Goal: Check status: Check status

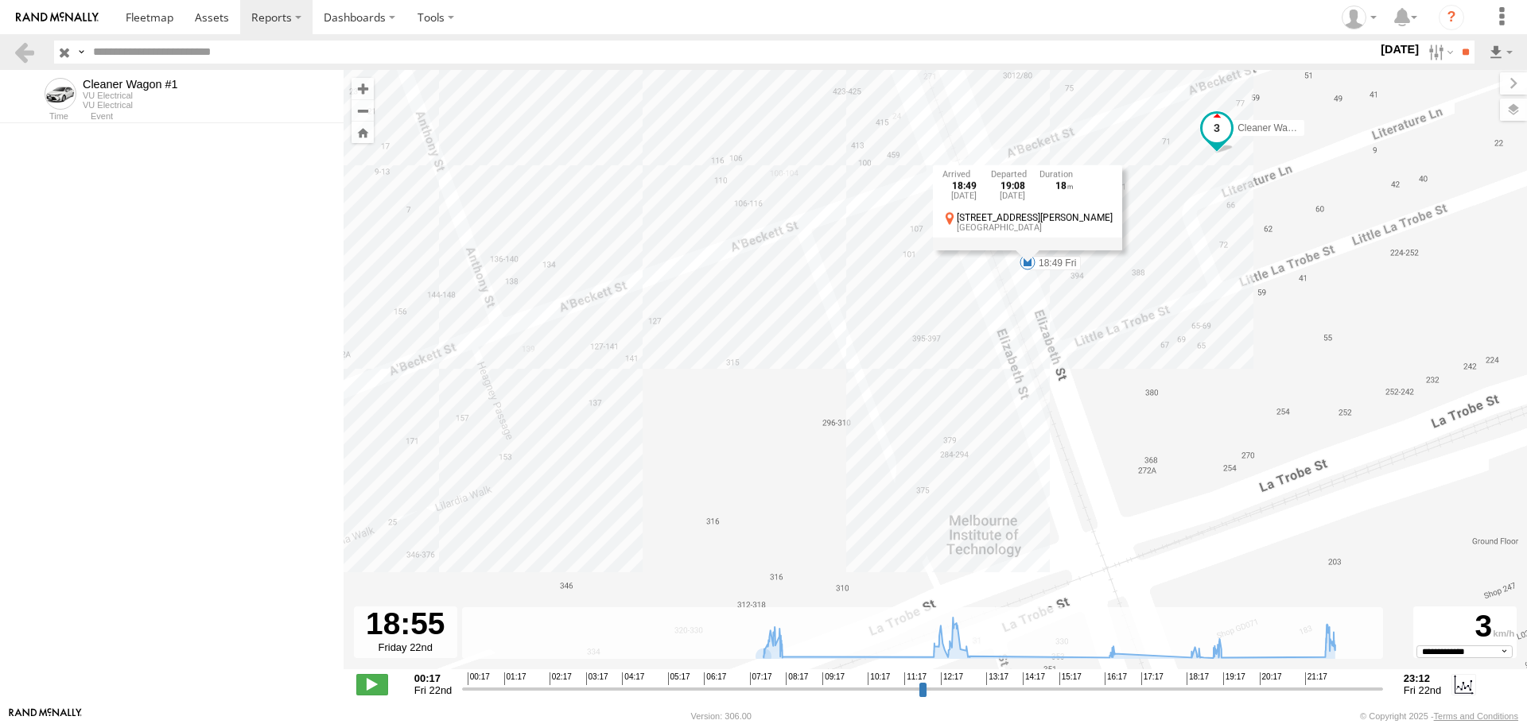
select select "**********"
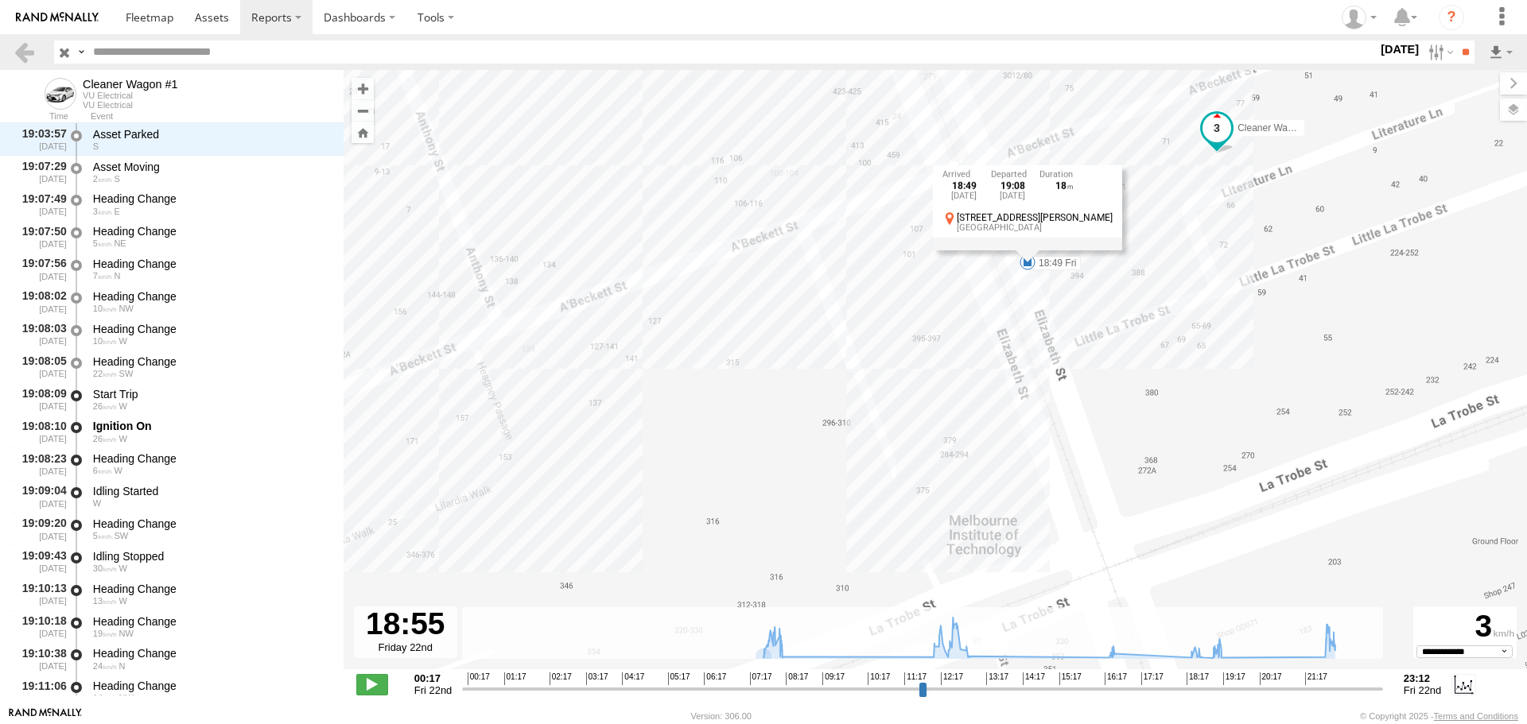
click at [1377, 49] on label "[DATE]" at bounding box center [1399, 49] width 45 height 17
click at [0, 0] on label at bounding box center [0, 0] width 0 height 0
click at [1447, 58] on label at bounding box center [1439, 52] width 34 height 23
click at [25, 53] on link at bounding box center [24, 52] width 23 height 23
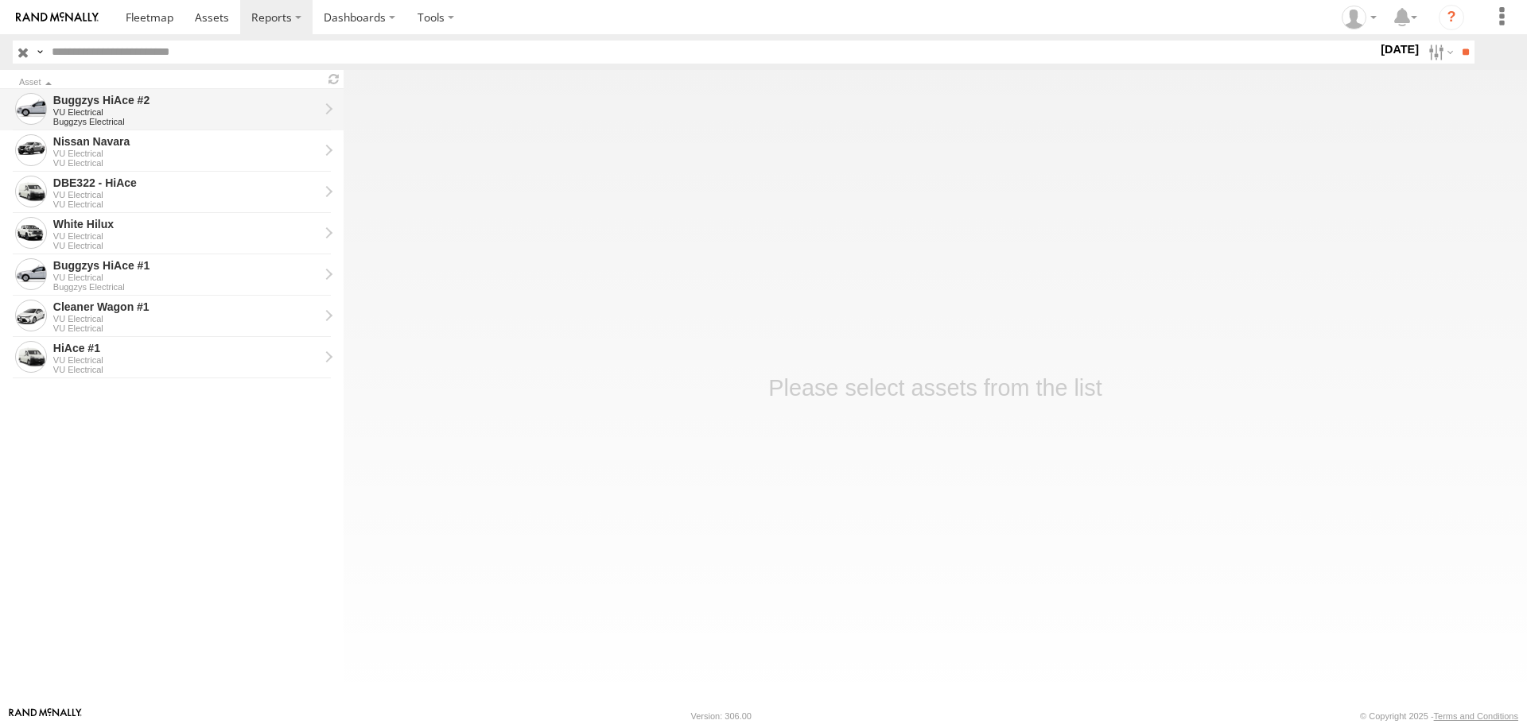
click at [193, 104] on div "Buggzys HiAce #2" at bounding box center [186, 100] width 266 height 14
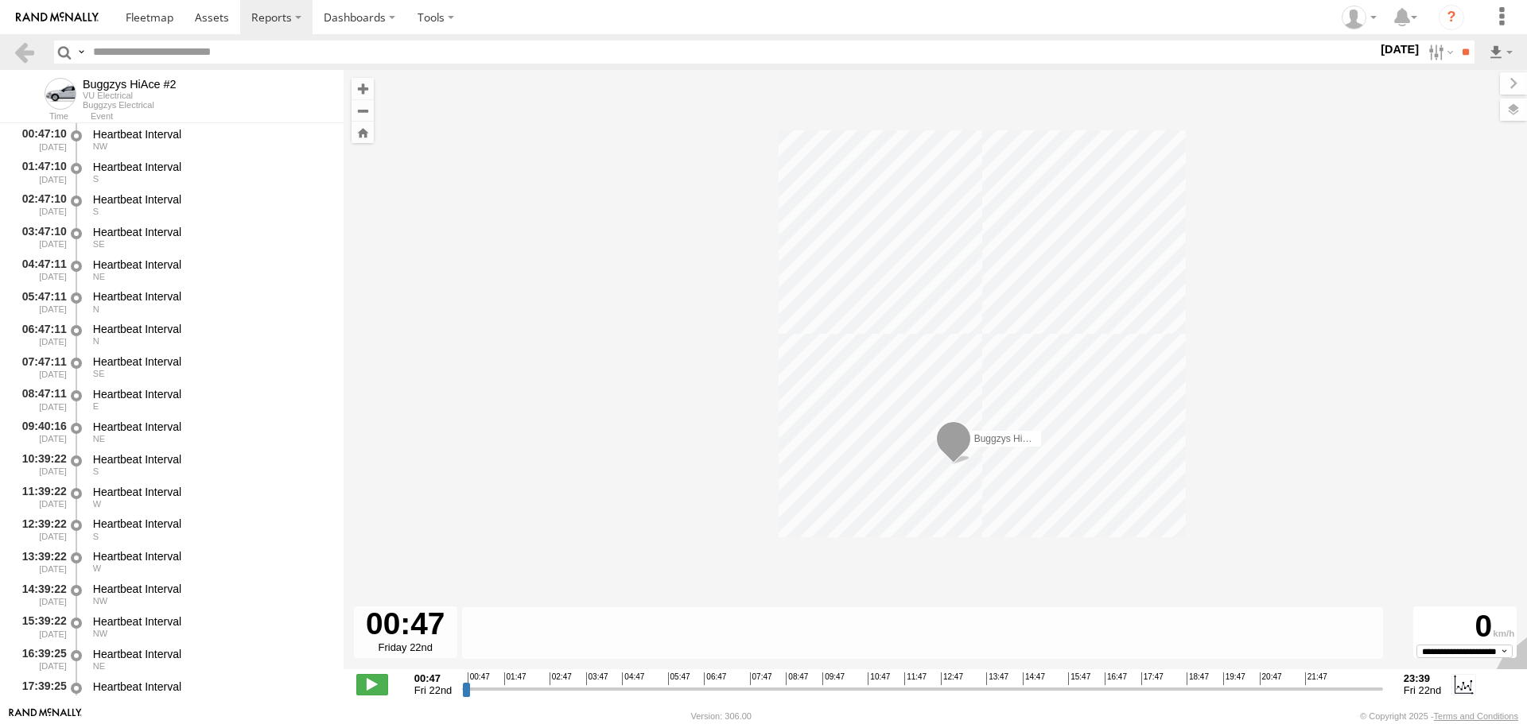
click at [1396, 52] on label "[DATE]" at bounding box center [1399, 49] width 45 height 17
click at [0, 0] on label at bounding box center [0, 0] width 0 height 0
click at [1456, 48] on input "**" at bounding box center [1465, 52] width 18 height 23
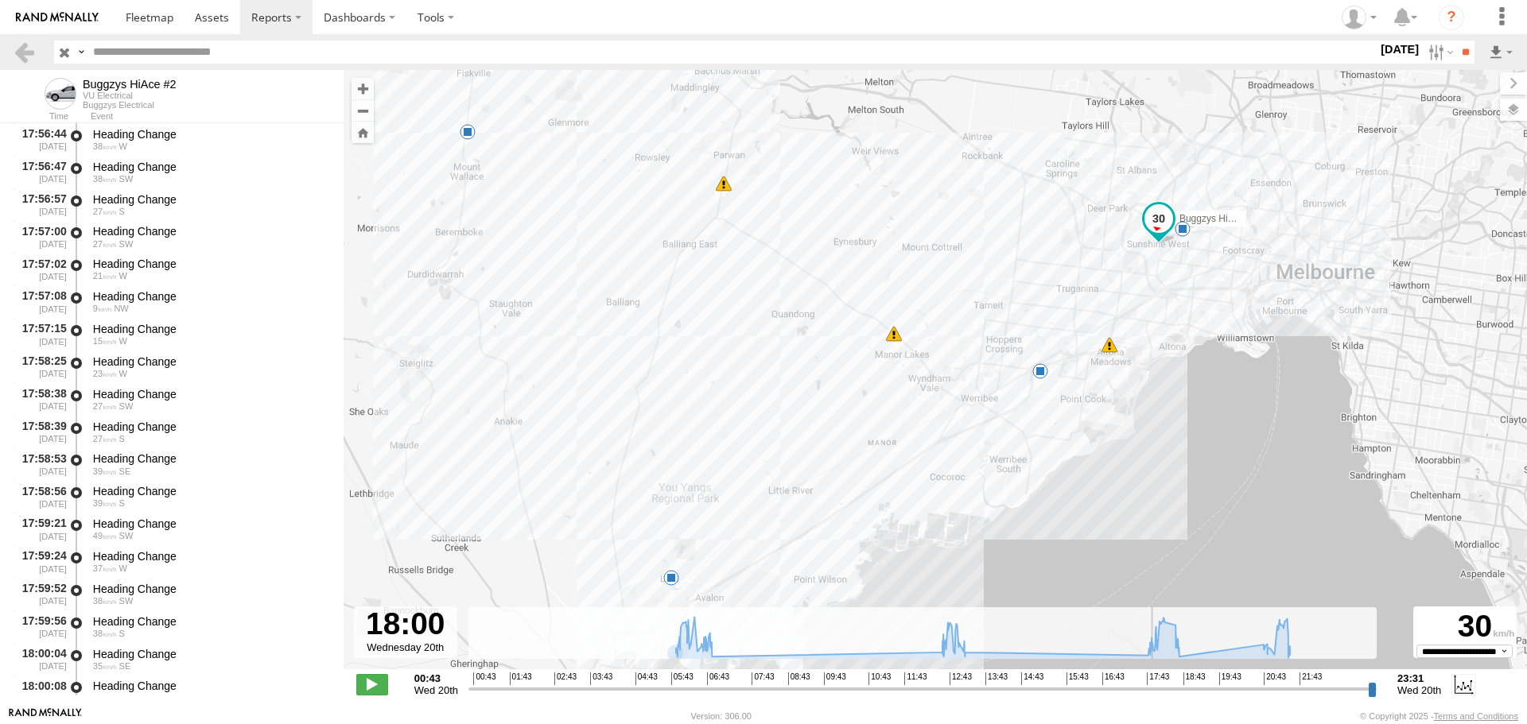
scroll to position [6206, 0]
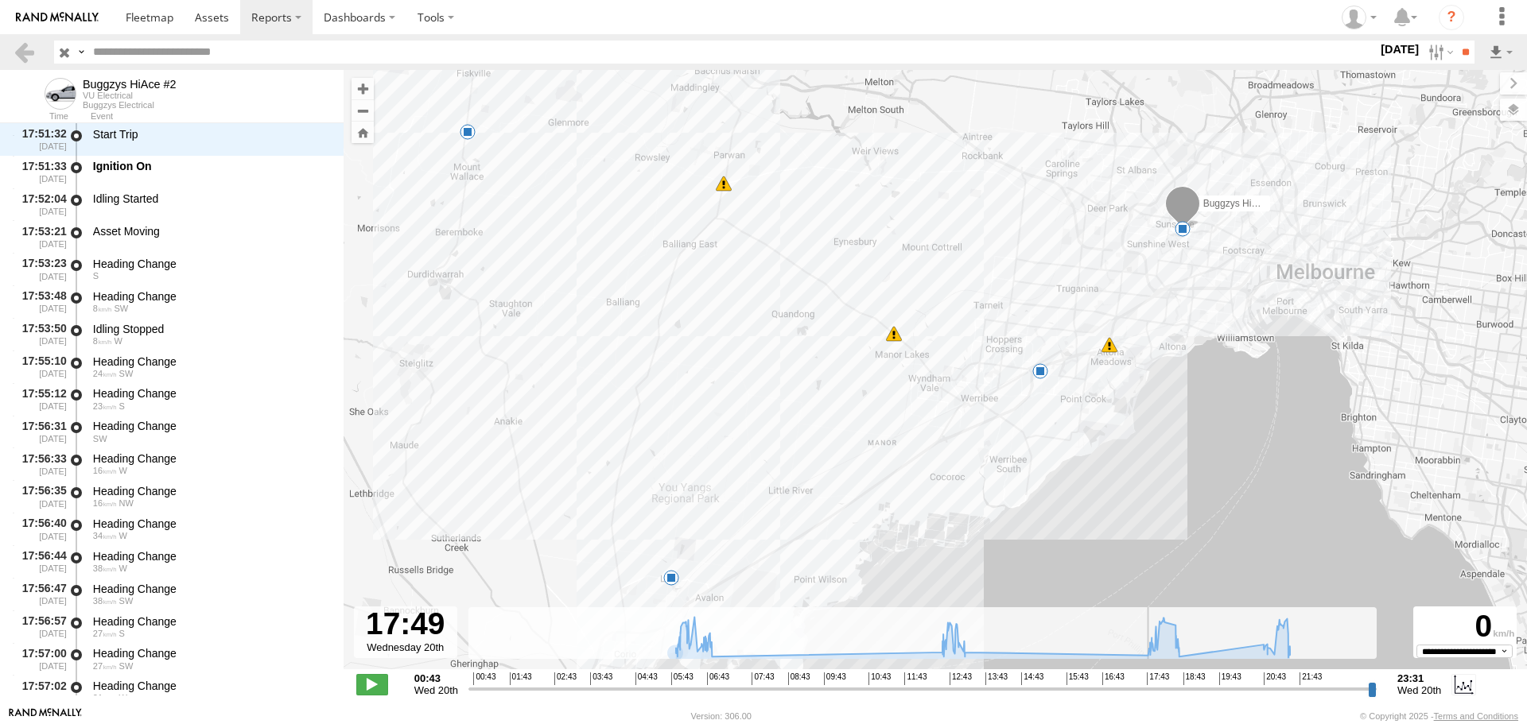
drag, startPoint x: 471, startPoint y: 693, endPoint x: 1147, endPoint y: 655, distance: 677.0
click at [1147, 682] on input "range" at bounding box center [922, 689] width 908 height 15
click at [1183, 234] on span at bounding box center [1183, 229] width 16 height 16
click at [1393, 50] on label "[DATE]" at bounding box center [1399, 49] width 45 height 17
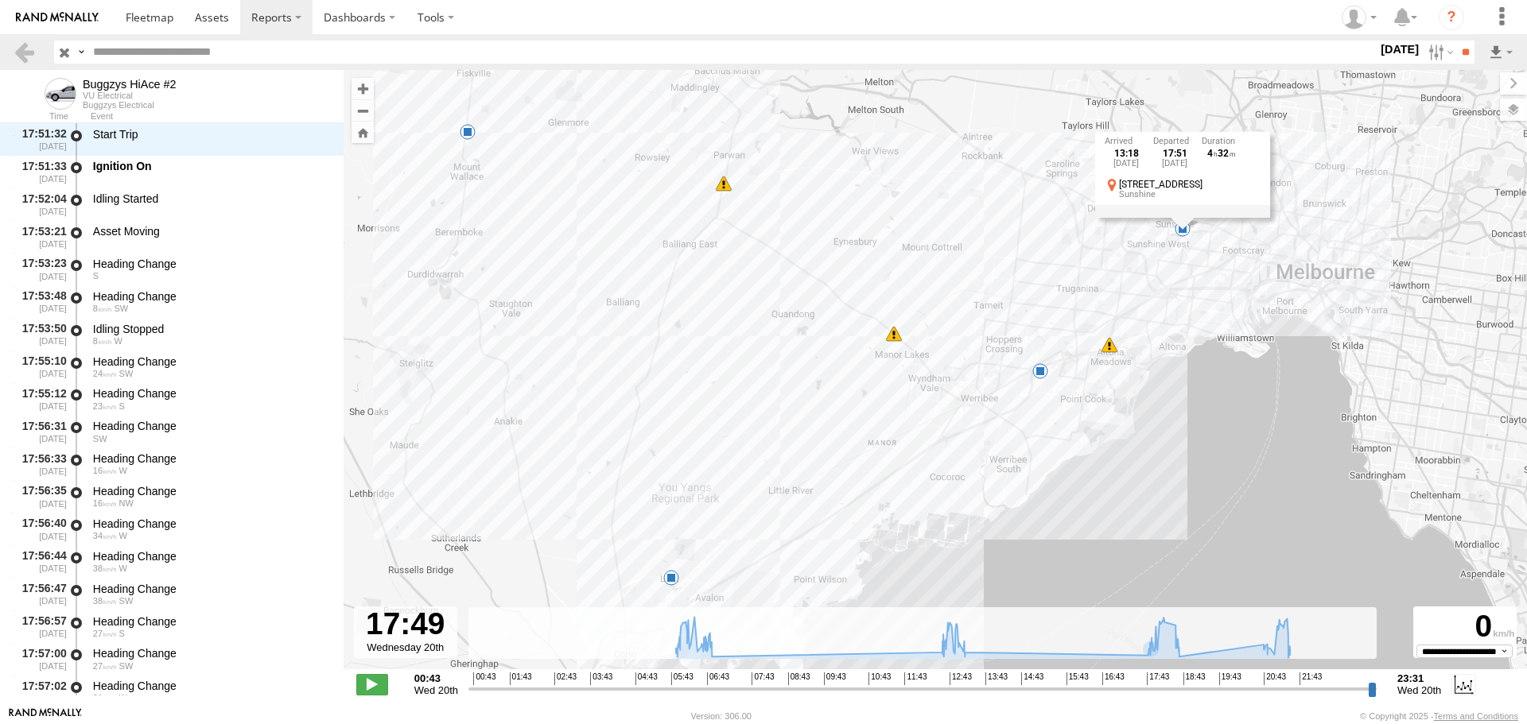
click at [0, 0] on label at bounding box center [0, 0] width 0 height 0
click at [1456, 48] on input "**" at bounding box center [1465, 52] width 18 height 23
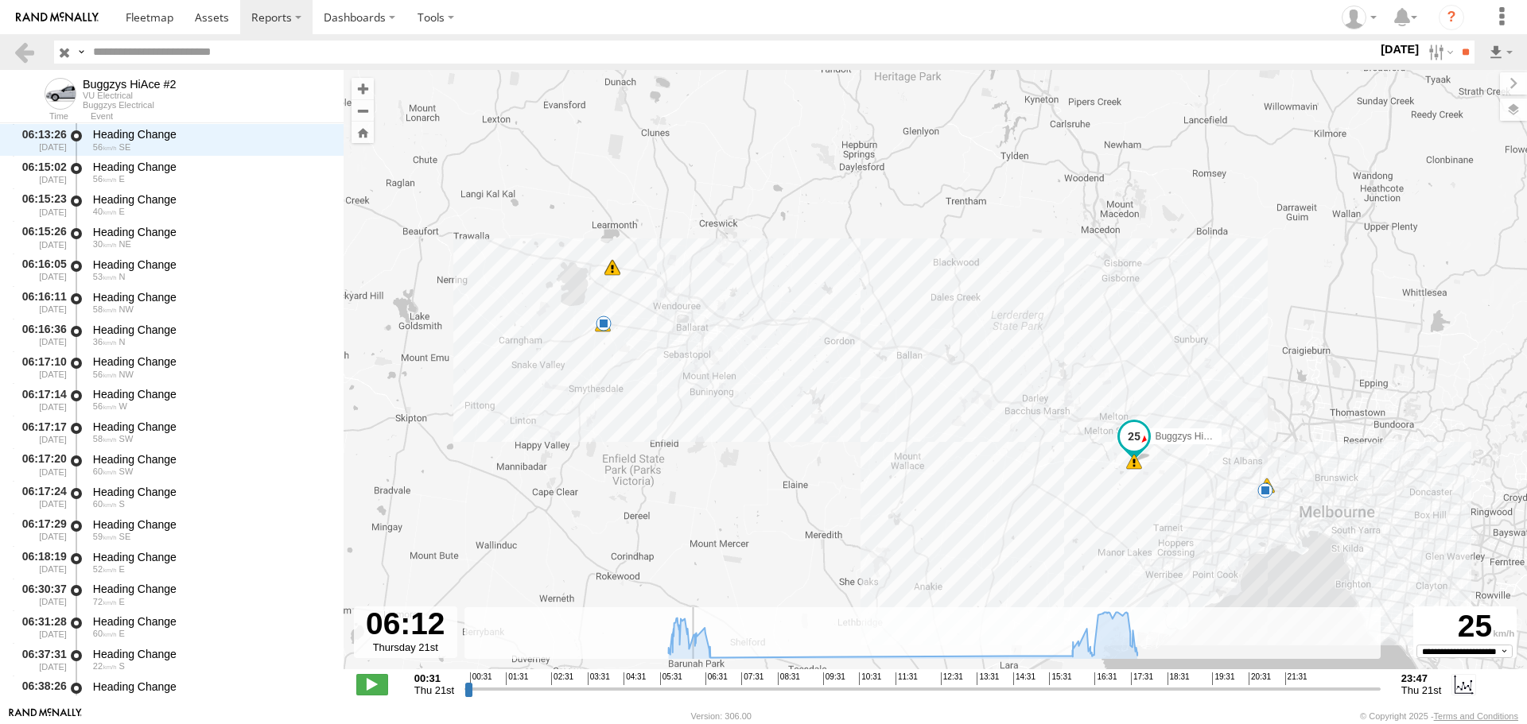
scroll to position [2014, 0]
drag, startPoint x: 465, startPoint y: 689, endPoint x: 692, endPoint y: 678, distance: 227.0
click at [692, 682] on input "range" at bounding box center [922, 689] width 916 height 15
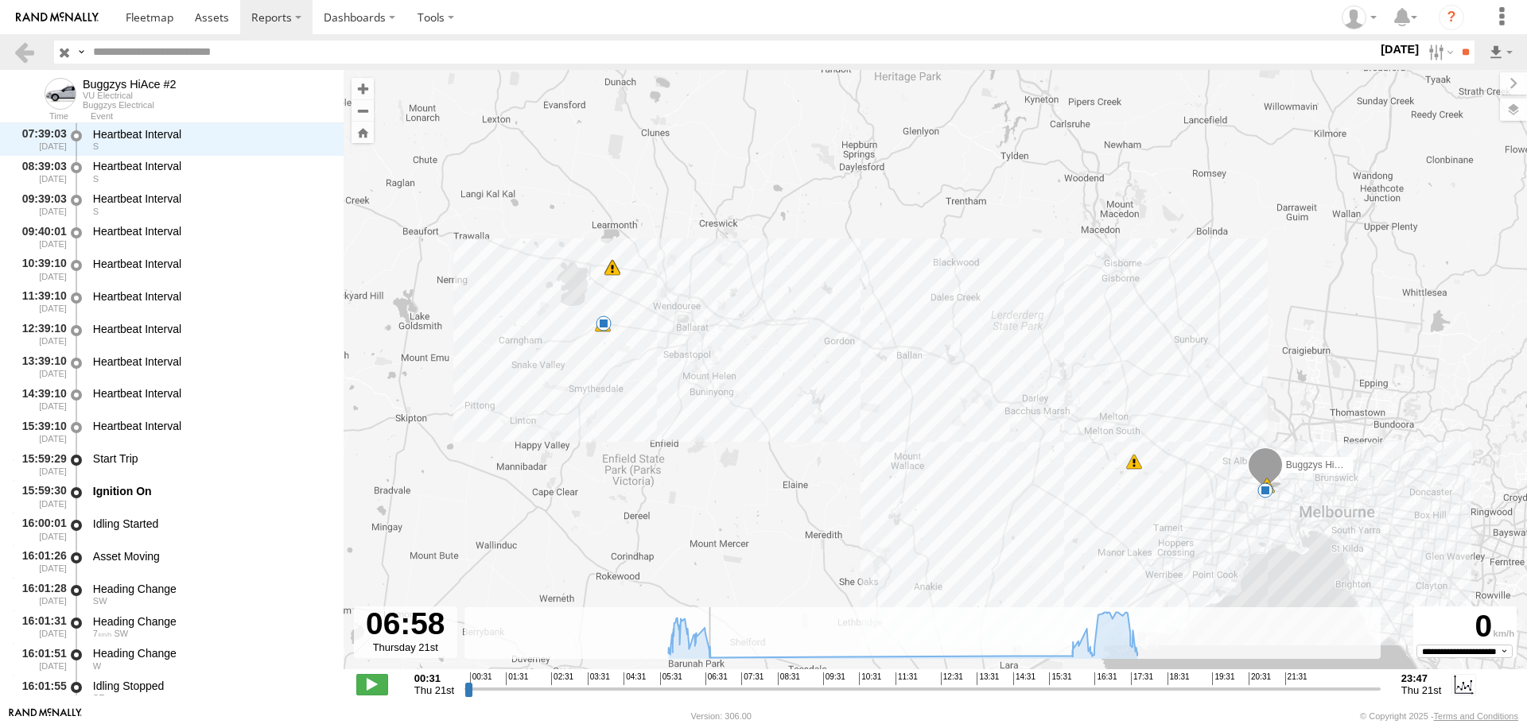
scroll to position [2892, 0]
drag, startPoint x: 694, startPoint y: 689, endPoint x: 1075, endPoint y: 697, distance: 381.0
click at [1075, 697] on input "range" at bounding box center [922, 689] width 916 height 15
drag, startPoint x: 1075, startPoint y: 697, endPoint x: 1072, endPoint y: 681, distance: 16.2
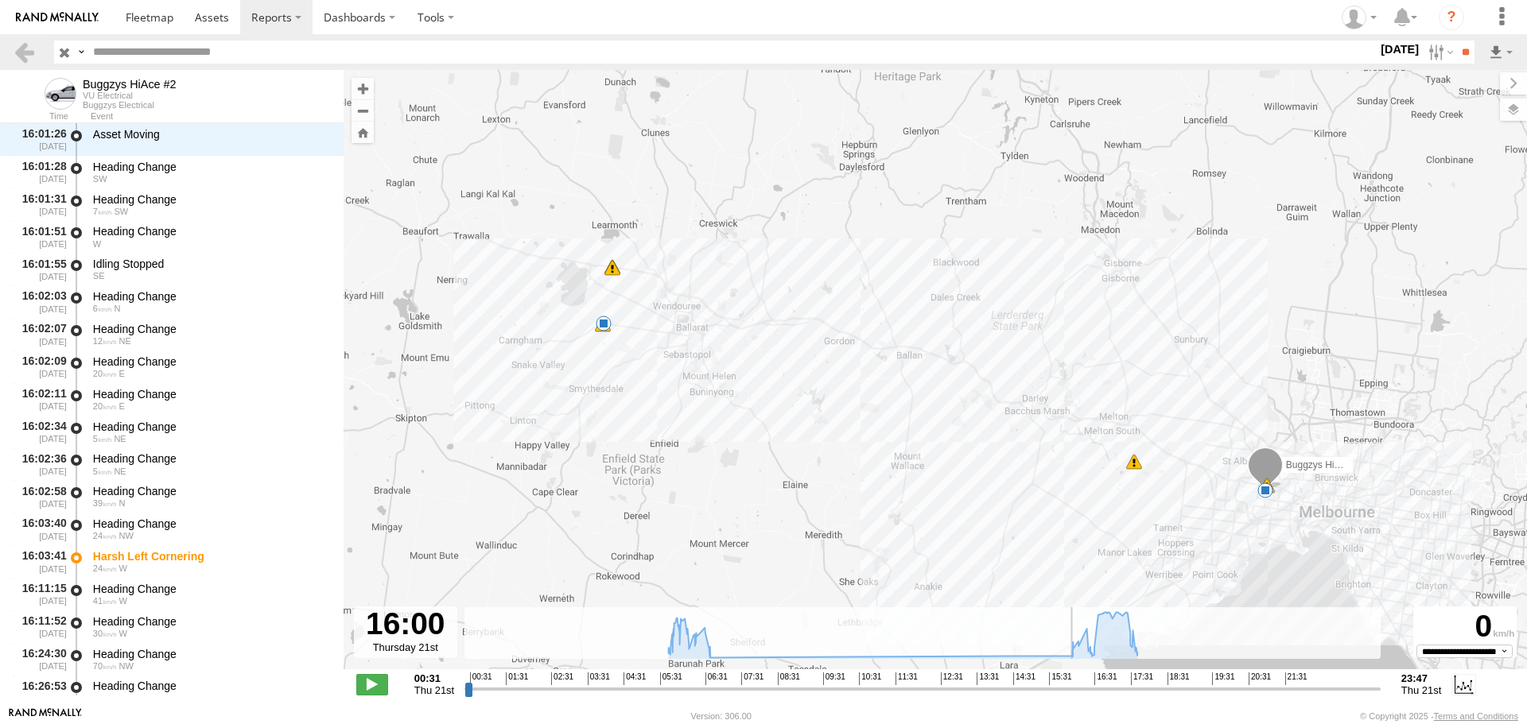
click at [1072, 682] on input "range" at bounding box center [922, 689] width 916 height 15
click at [1269, 496] on span at bounding box center [1265, 491] width 16 height 16
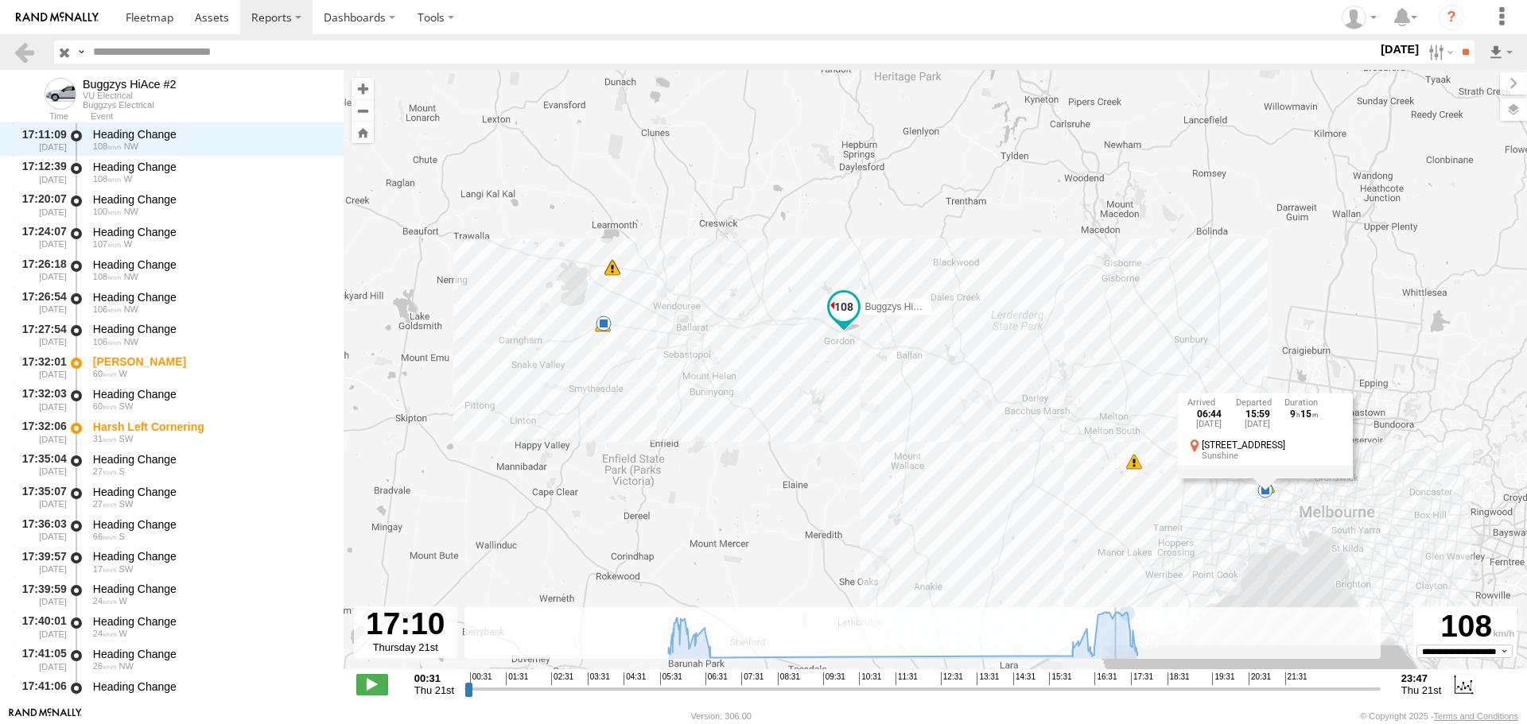
scroll to position [4874, 0]
drag, startPoint x: 1069, startPoint y: 689, endPoint x: 1084, endPoint y: 673, distance: 22.5
click at [1084, 682] on input "range" at bounding box center [922, 689] width 916 height 15
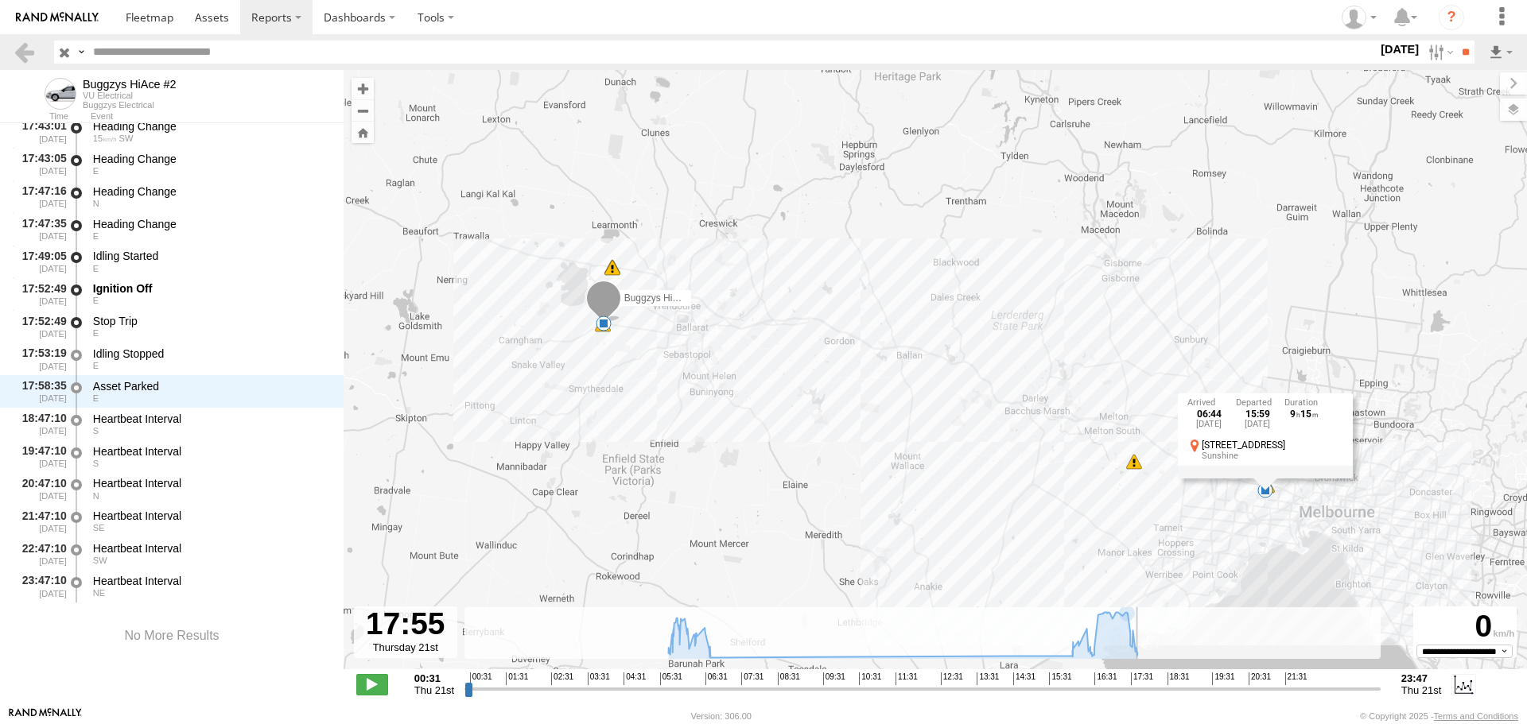
drag, startPoint x: 1085, startPoint y: 692, endPoint x: 1147, endPoint y: 685, distance: 61.7
type input "**********"
click at [1147, 685] on input "range" at bounding box center [922, 689] width 916 height 15
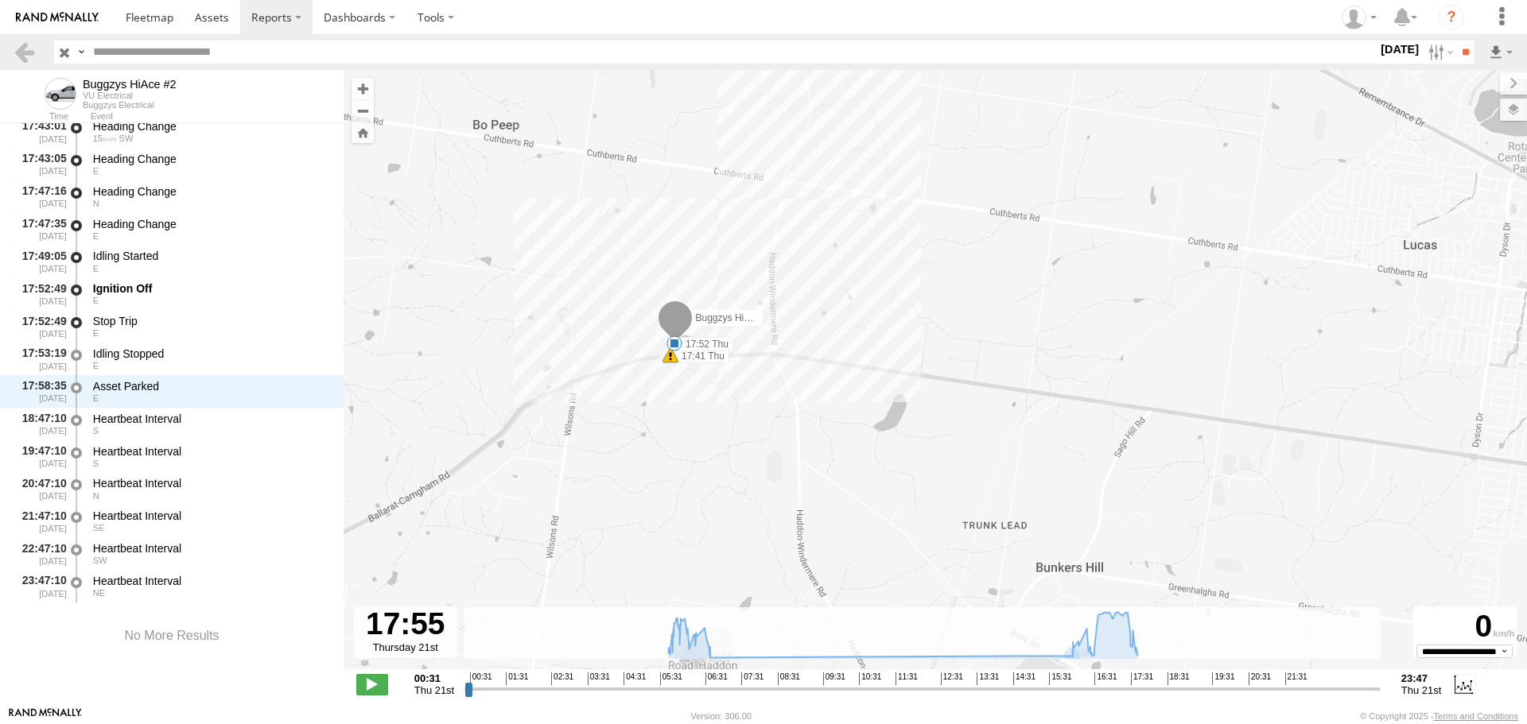
drag, startPoint x: 550, startPoint y: 339, endPoint x: 692, endPoint y: 410, distance: 159.3
click at [694, 411] on div "Buggzys HiAce #2 06:44 Thu 17:52 Thu 06:06 Thu 16:03 Thu 17:32 Thu 17:32 Thu 17…" at bounding box center [935, 378] width 1183 height 616
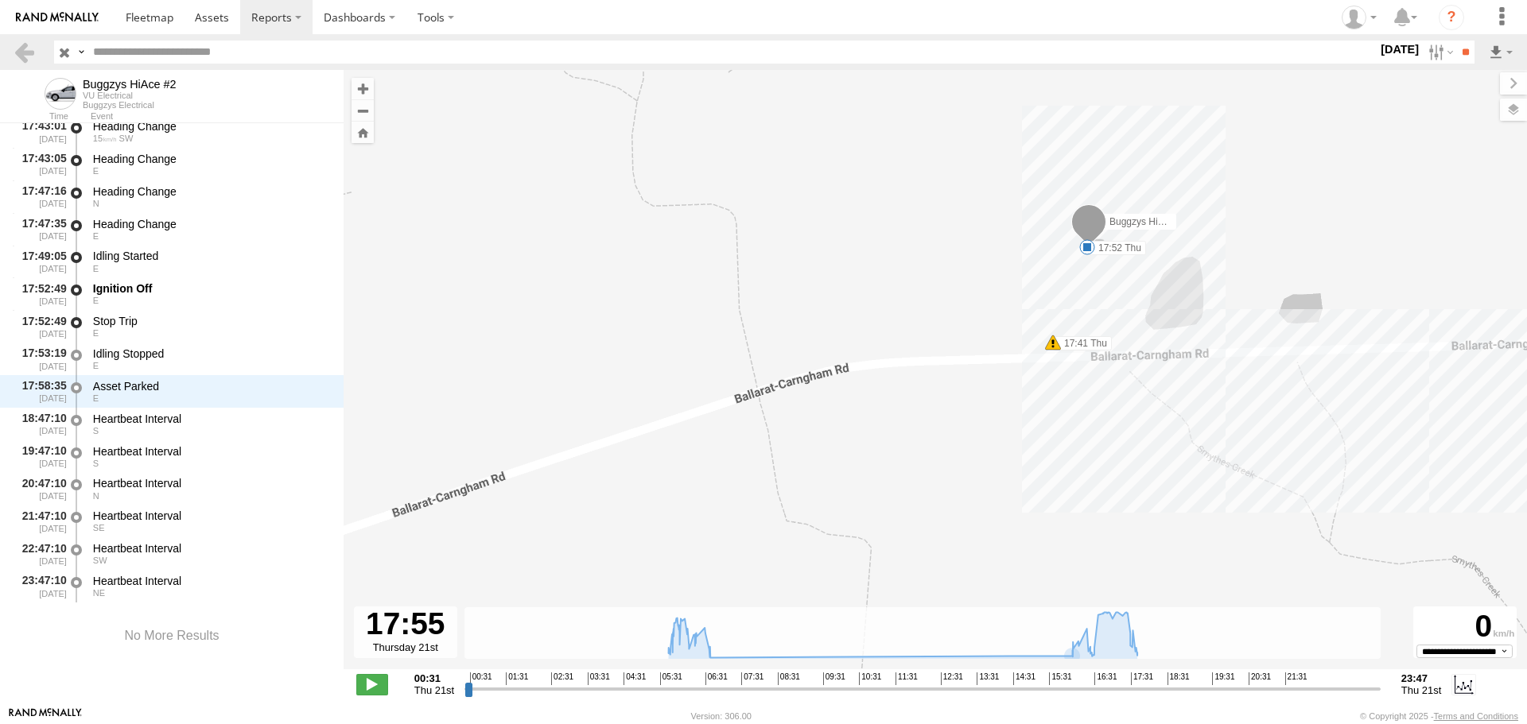
drag, startPoint x: 1080, startPoint y: 365, endPoint x: 1018, endPoint y: 396, distance: 69.3
click at [1018, 396] on div "Buggzys HiAce #2 06:44 Thu 17:52 Thu 06:06 Thu 16:03 Thu 17:32 Thu 17:32 Thu 17…" at bounding box center [935, 378] width 1183 height 616
